Goal: Transaction & Acquisition: Purchase product/service

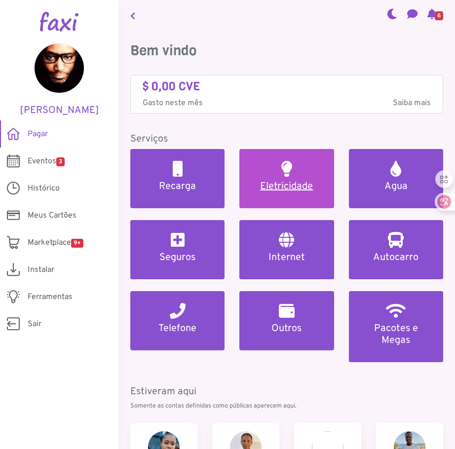
click at [292, 186] on h5 "Eletricidade" at bounding box center [286, 187] width 71 height 12
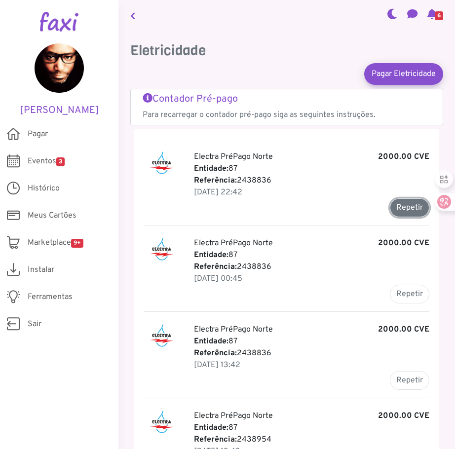
click at [406, 204] on button "Repetir" at bounding box center [409, 207] width 39 height 19
type input "*******"
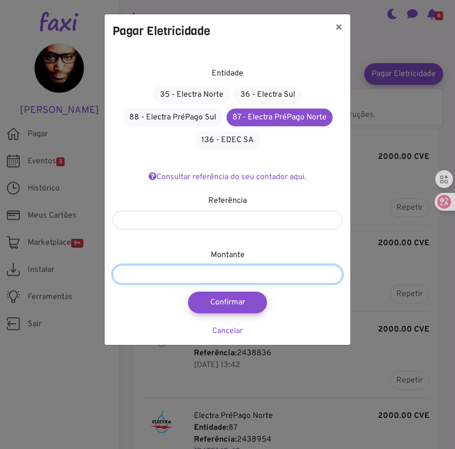
drag, startPoint x: 131, startPoint y: 271, endPoint x: 100, endPoint y: 272, distance: 31.1
click at [100, 272] on div "Pagar Eletricidade × Entidade 35 - Electra Norte 36 - Electra Sul 88 - Electra …" at bounding box center [227, 224] width 455 height 449
type input "******"
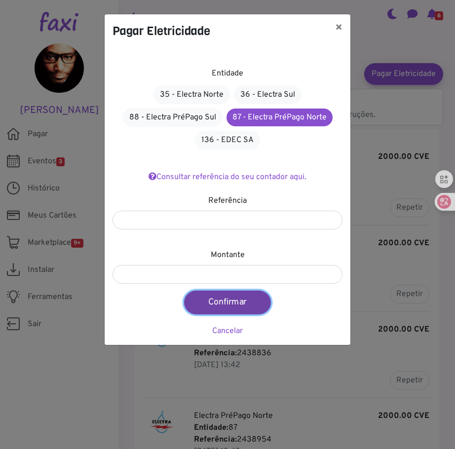
click at [230, 305] on button "Confirmar" at bounding box center [227, 303] width 87 height 24
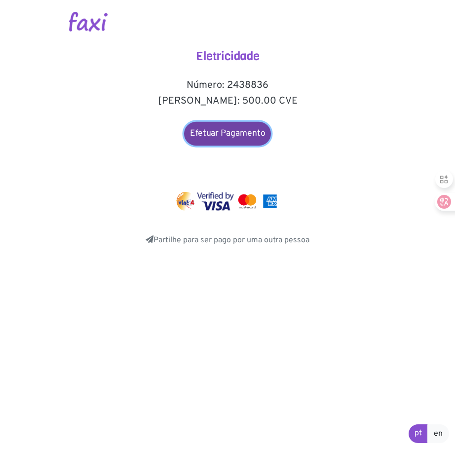
click at [238, 133] on link "Efetuar Pagamento" at bounding box center [227, 134] width 87 height 24
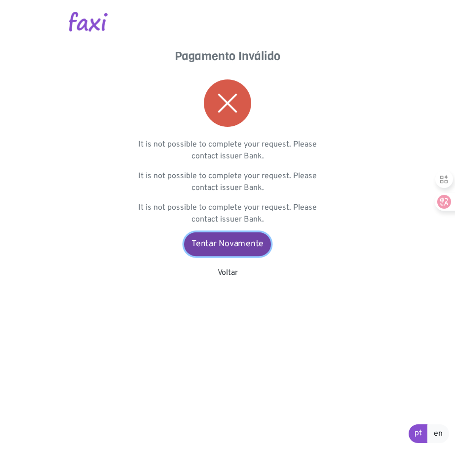
click at [224, 246] on link "Tentar Novamente" at bounding box center [227, 244] width 87 height 24
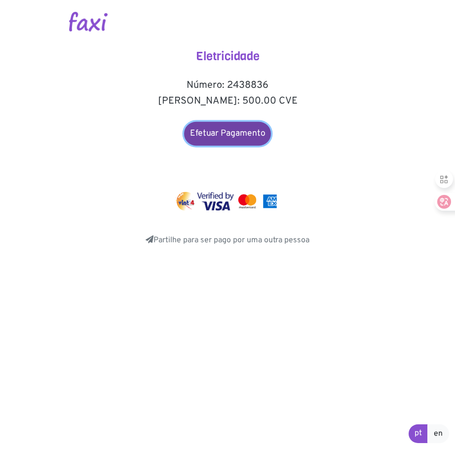
click at [228, 132] on link "Efetuar Pagamento" at bounding box center [227, 134] width 87 height 24
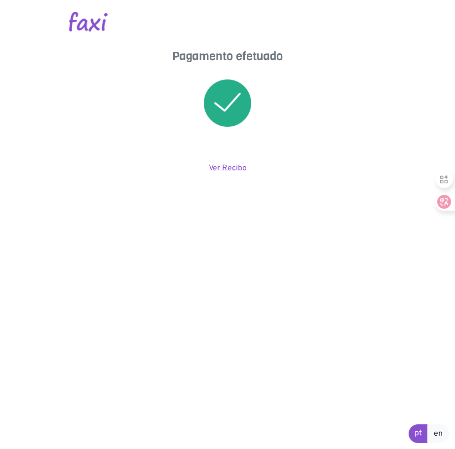
click at [220, 166] on link "Ver Recibo" at bounding box center [228, 168] width 38 height 10
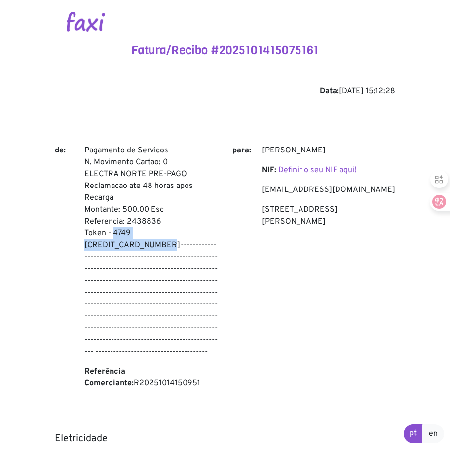
drag, startPoint x: 113, startPoint y: 232, endPoint x: 210, endPoint y: 230, distance: 97.8
click at [210, 230] on p "Pagamento de Servicos N. Movimento Cartao: 0 ELECTRA NORTE PRE-PAGO Reclamacao …" at bounding box center [150, 251] width 133 height 213
copy p "4749 [CREDIT_CARD_NUMBER]"
